Goal: Task Accomplishment & Management: Use online tool/utility

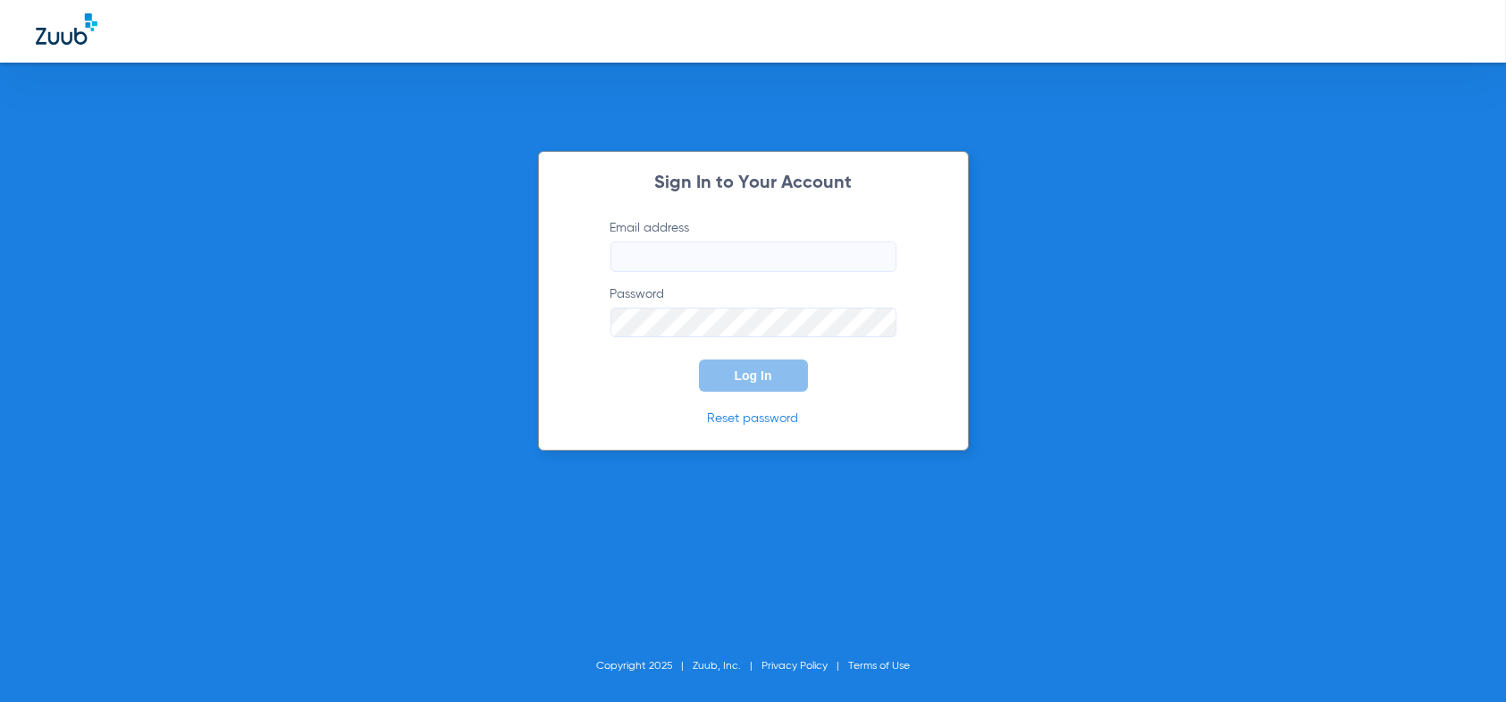
click at [691, 236] on label "Email address" at bounding box center [754, 245] width 286 height 53
click at [691, 241] on input "Email address" at bounding box center [754, 256] width 286 height 30
type input "[EMAIL_ADDRESS][DOMAIN_NAME]"
click at [699, 359] on button "Log In" at bounding box center [753, 375] width 109 height 32
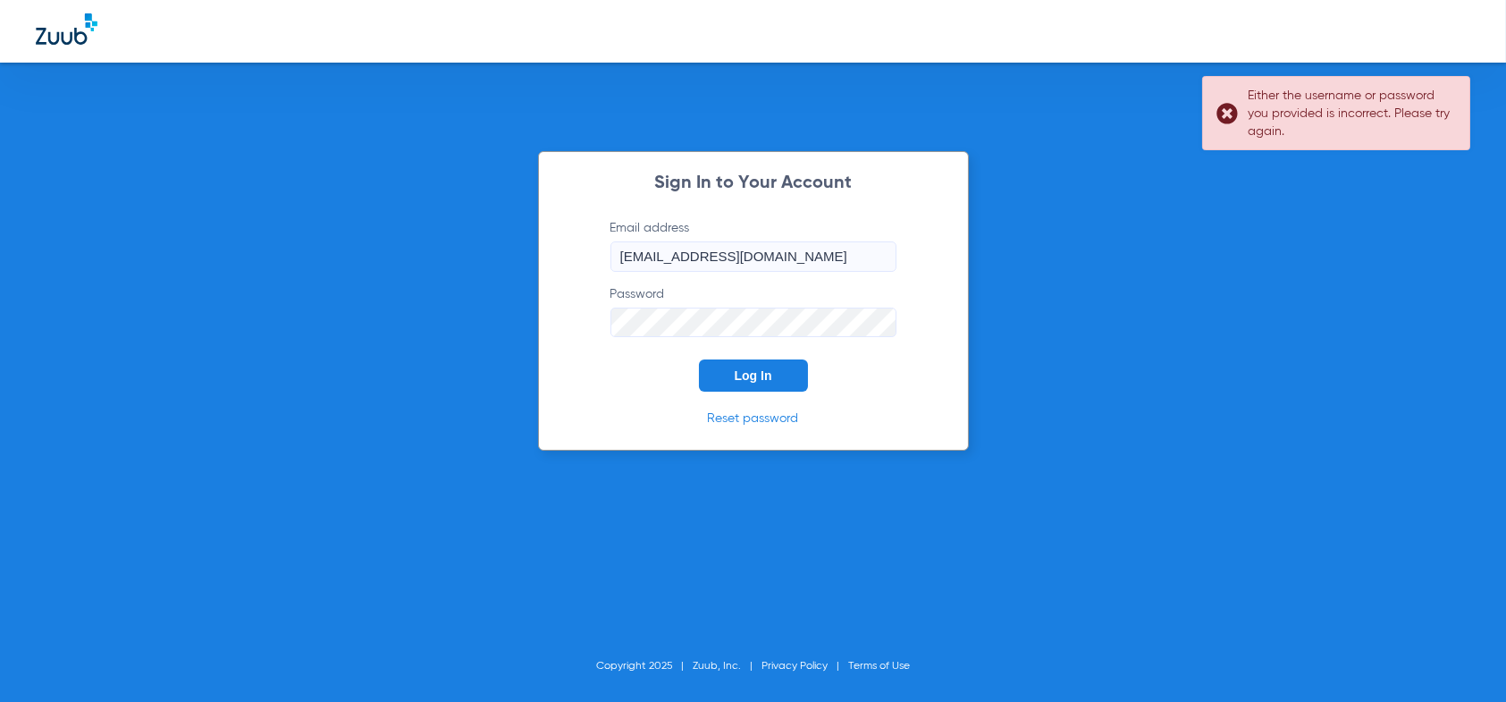
click at [389, 324] on div "Sign In to Your Account Email address [EMAIL_ADDRESS][DOMAIN_NAME] Password Log…" at bounding box center [753, 351] width 1506 height 702
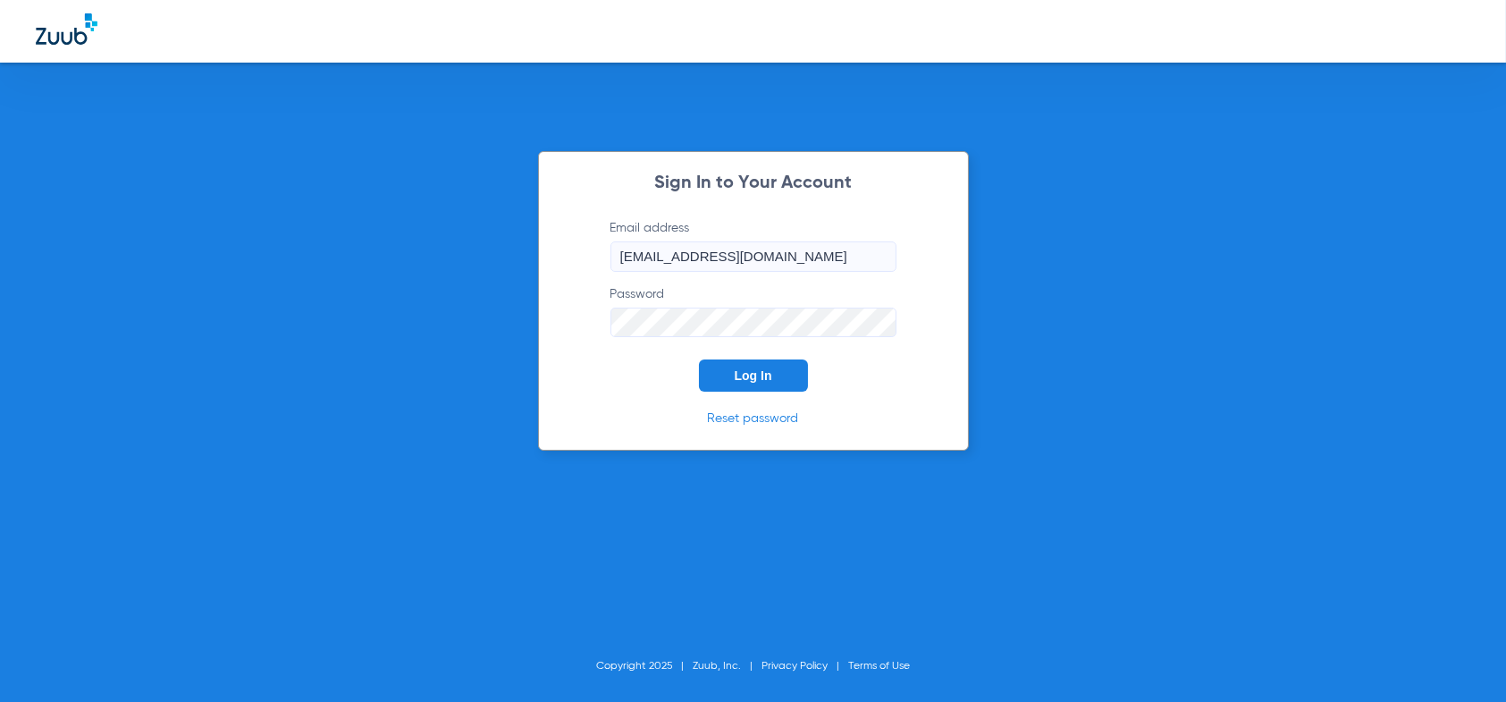
click at [699, 359] on button "Log In" at bounding box center [753, 375] width 109 height 32
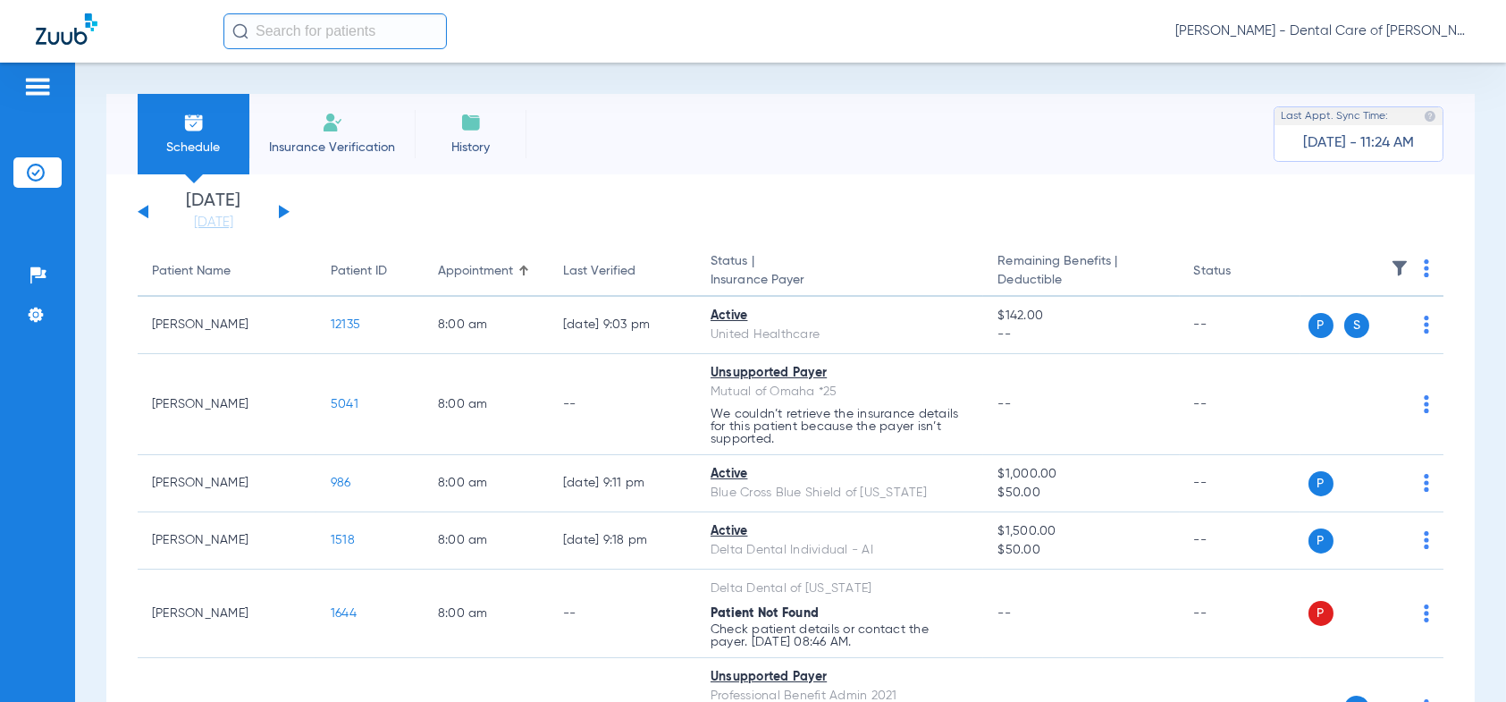
click at [282, 209] on button at bounding box center [284, 211] width 11 height 13
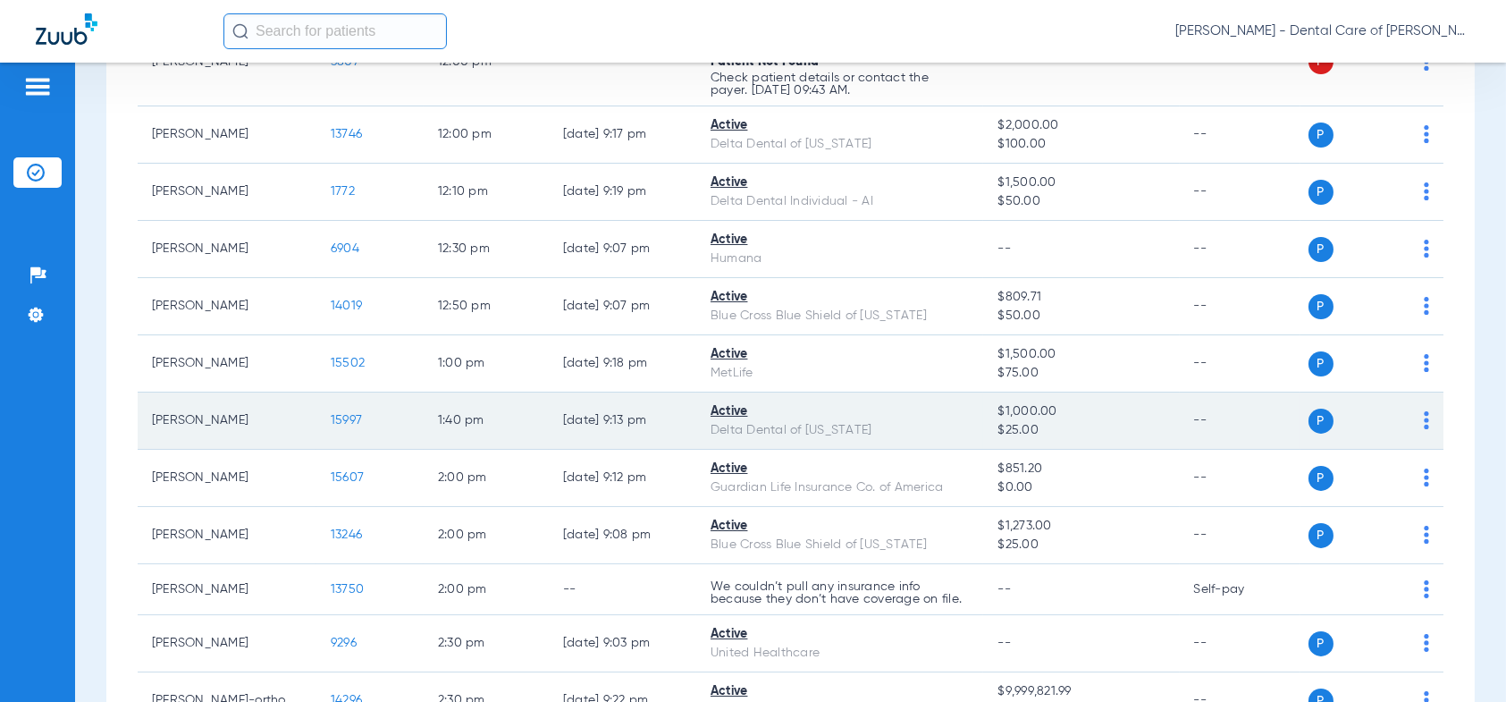
scroll to position [1252, 0]
